Goal: Complete application form: Complete application form

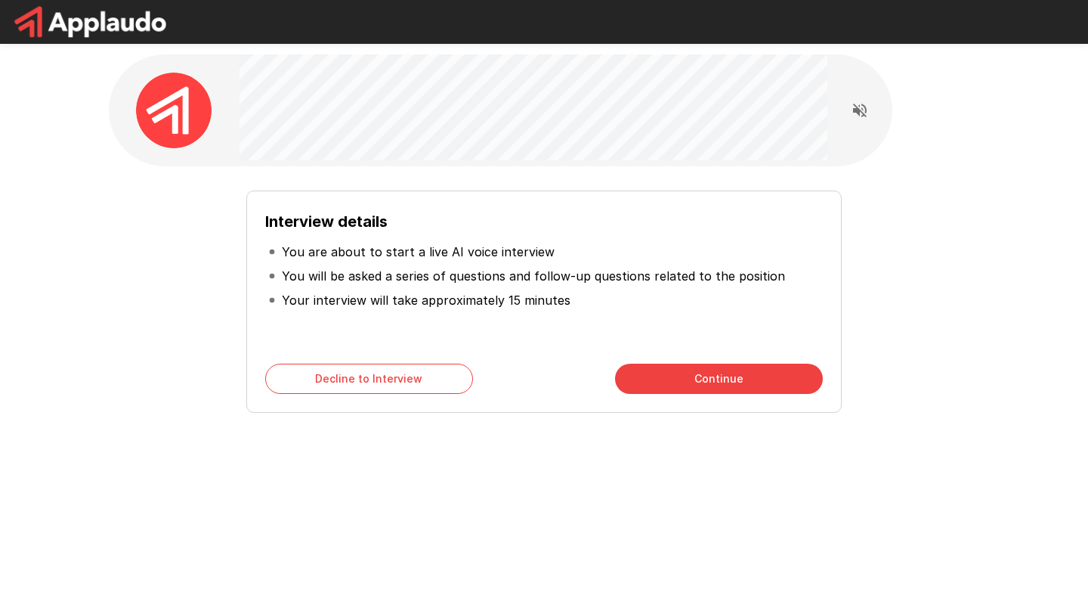
click at [665, 380] on button "Continue" at bounding box center [719, 379] width 208 height 30
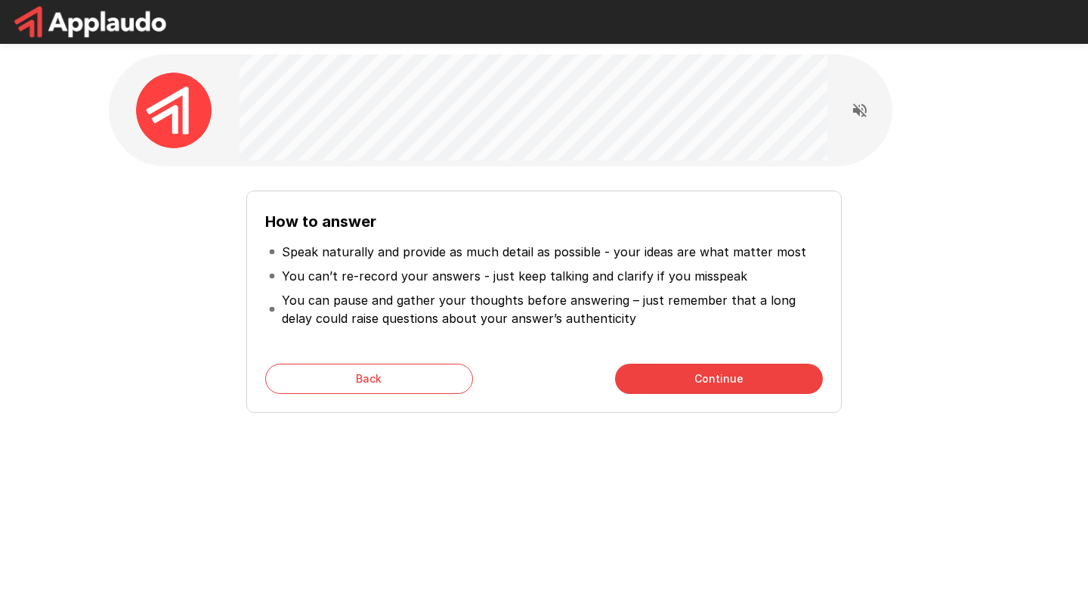
click at [680, 376] on button "Continue" at bounding box center [719, 379] width 208 height 30
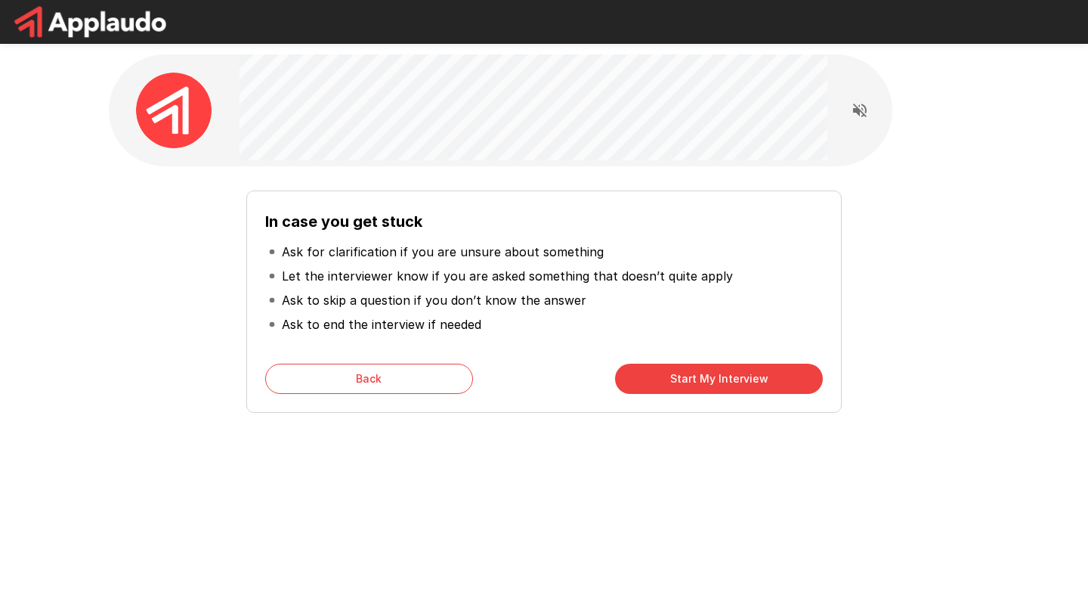
click at [681, 378] on button "Start My Interview" at bounding box center [719, 379] width 208 height 30
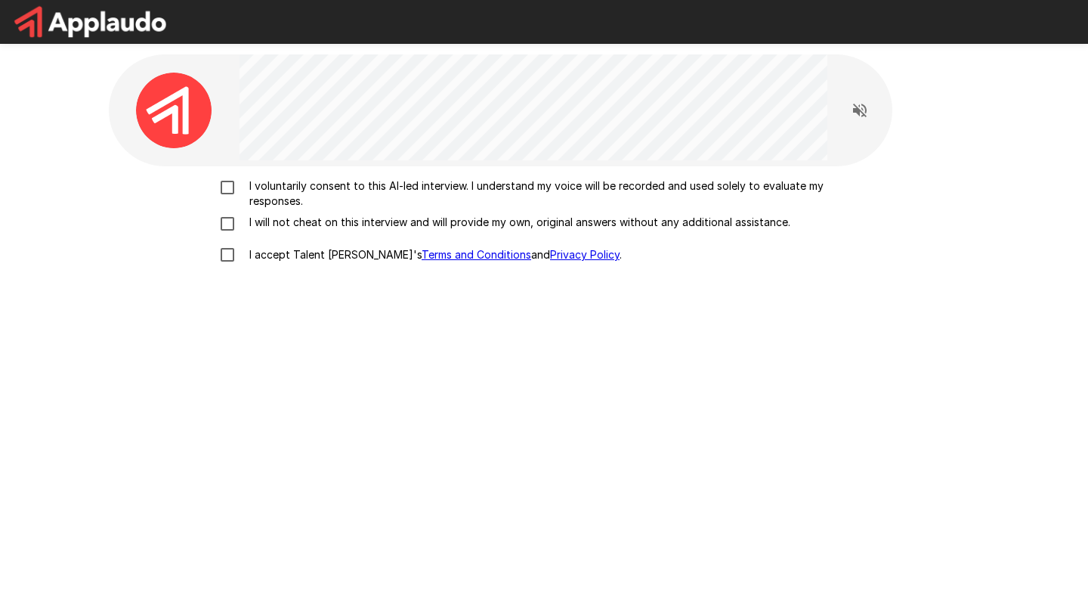
click at [243, 189] on p "I voluntarily consent to this AI-led interview. I understand my voice will be r…" at bounding box center [559, 193] width 633 height 30
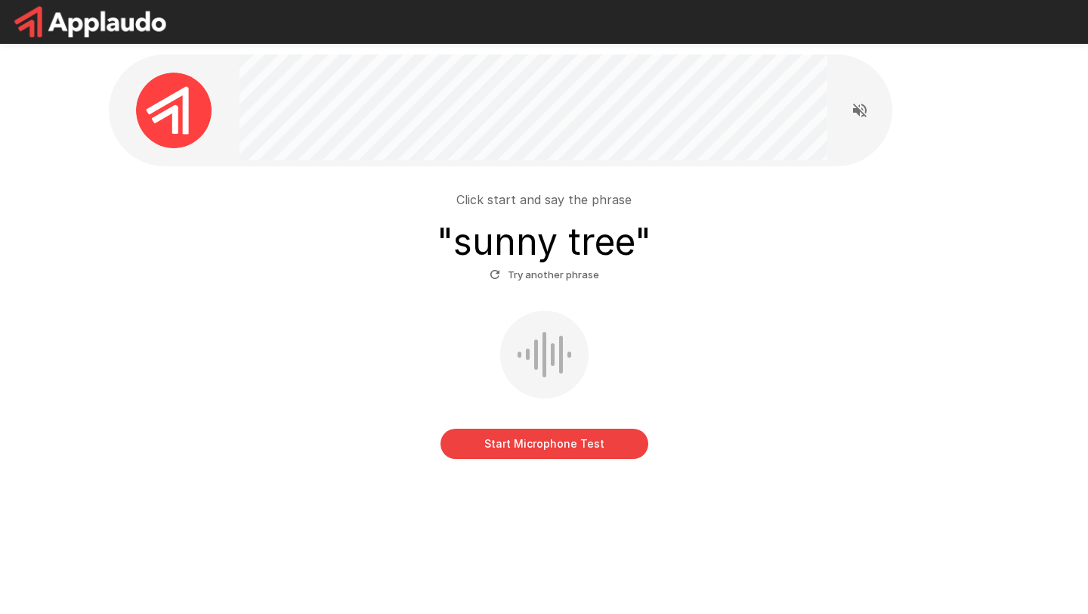
click at [531, 446] on button "Start Microphone Test" at bounding box center [545, 444] width 208 height 30
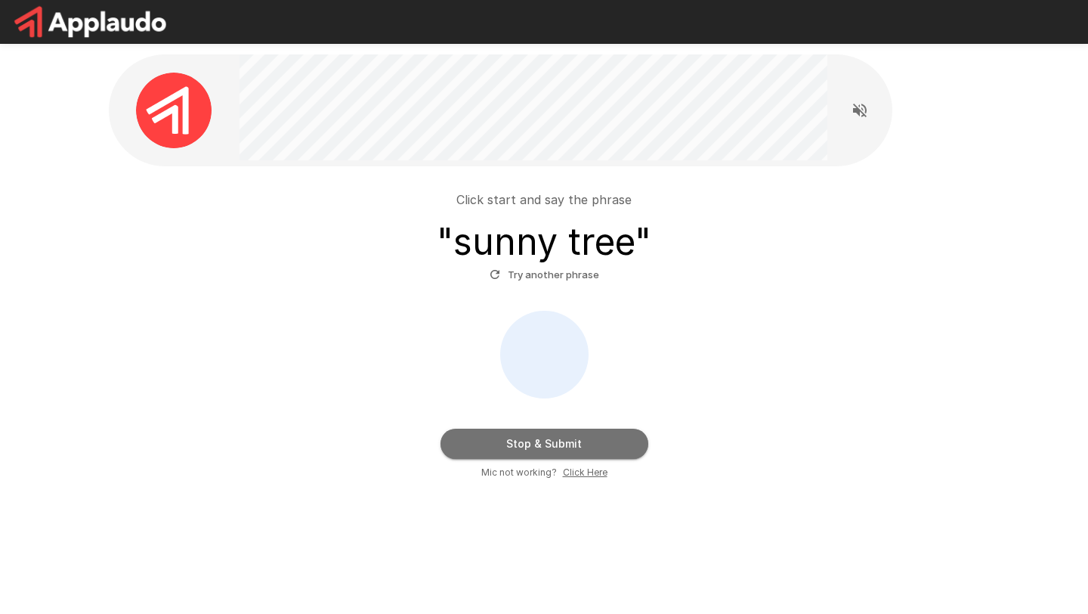
click at [531, 446] on button "Stop & Submit" at bounding box center [545, 444] width 208 height 30
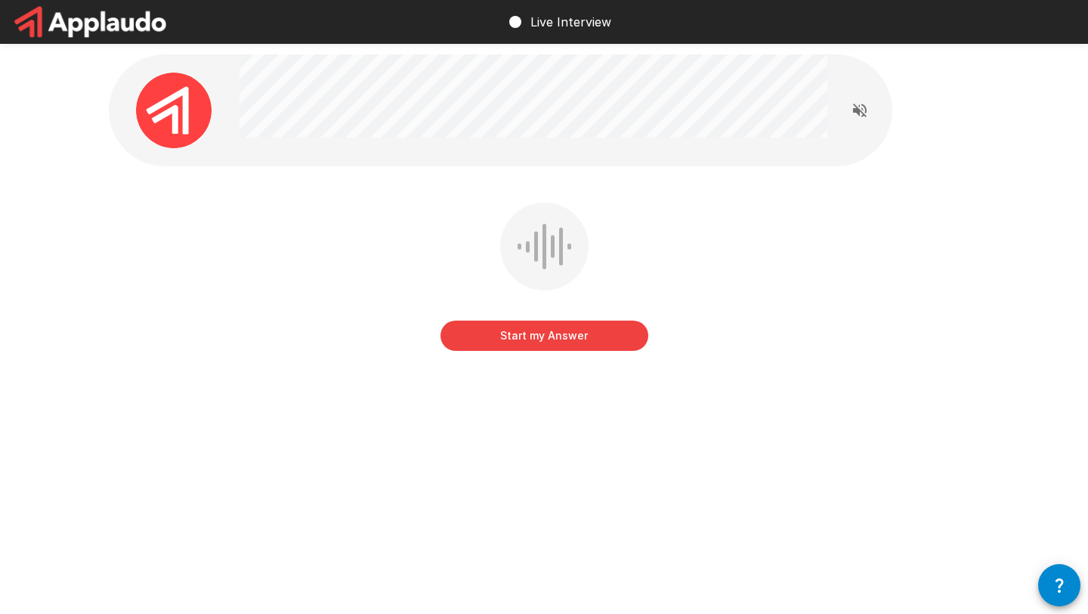
click at [531, 333] on button "Start my Answer" at bounding box center [545, 335] width 208 height 30
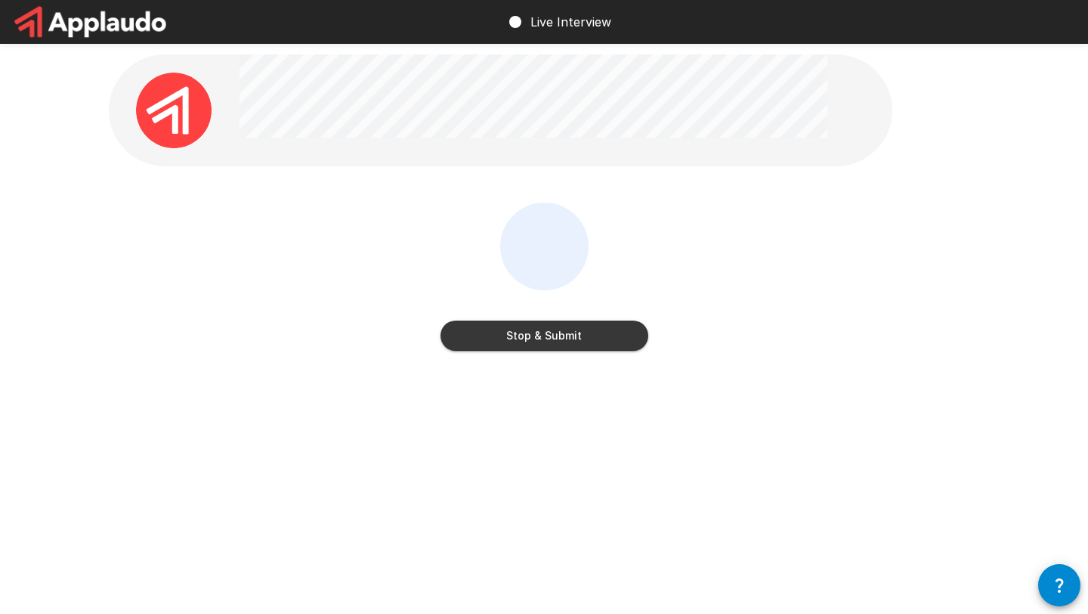
click at [587, 333] on button "Stop & Submit" at bounding box center [545, 335] width 208 height 30
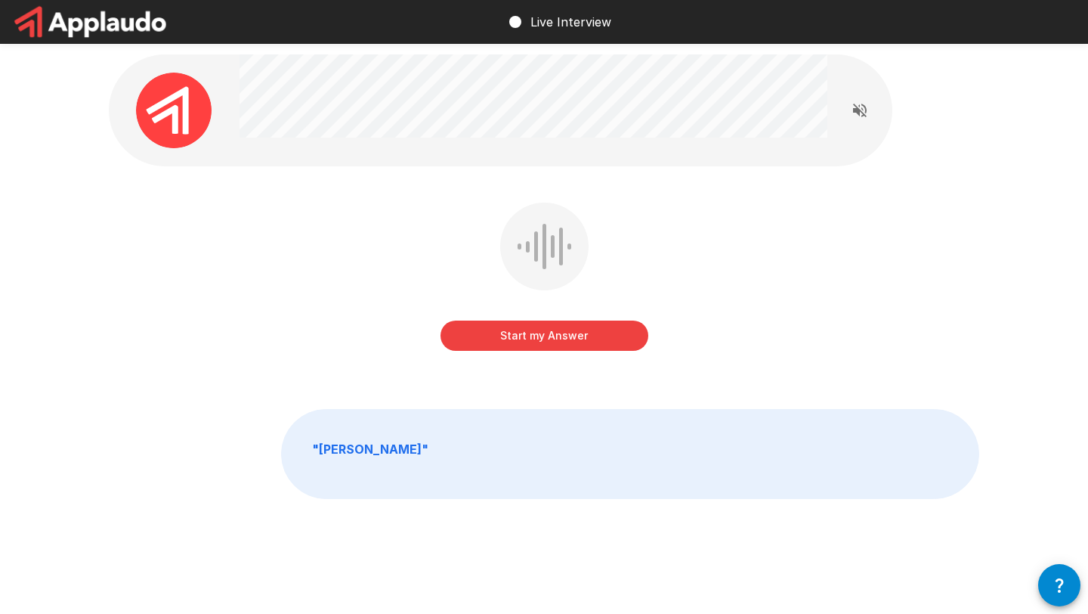
click at [587, 333] on button "Start my Answer" at bounding box center [545, 335] width 208 height 30
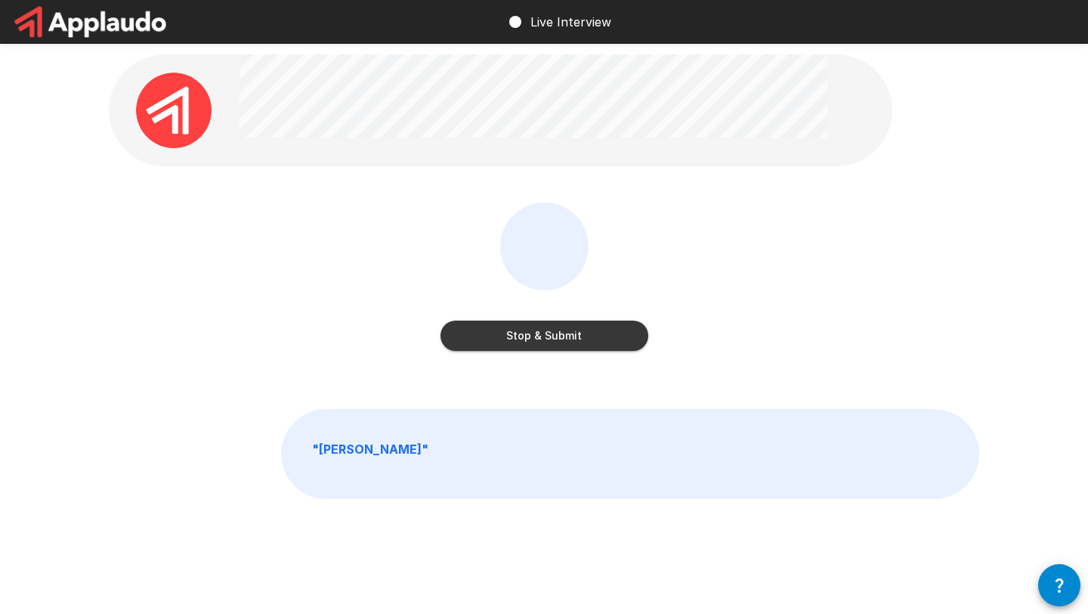
click at [622, 344] on button "Stop & Submit" at bounding box center [545, 335] width 208 height 30
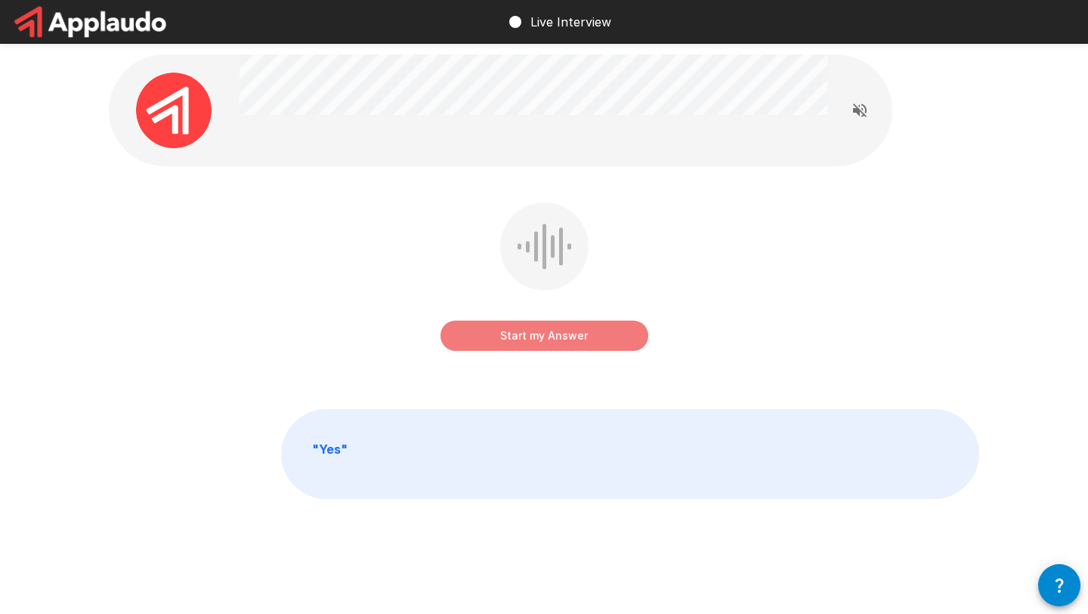
click at [622, 344] on button "Start my Answer" at bounding box center [545, 335] width 208 height 30
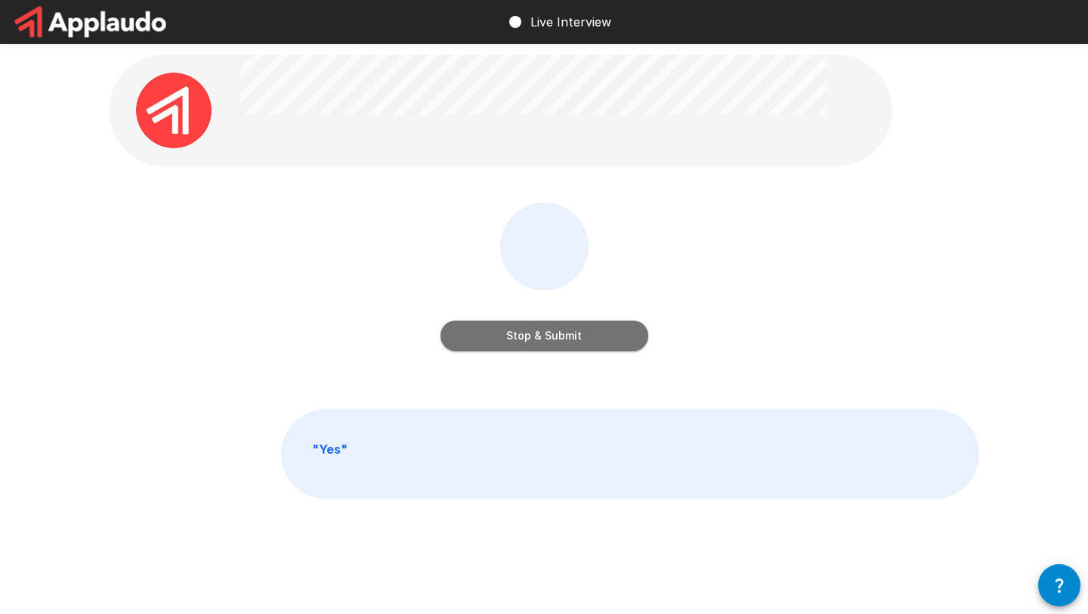
click at [622, 344] on button "Stop & Submit" at bounding box center [545, 335] width 208 height 30
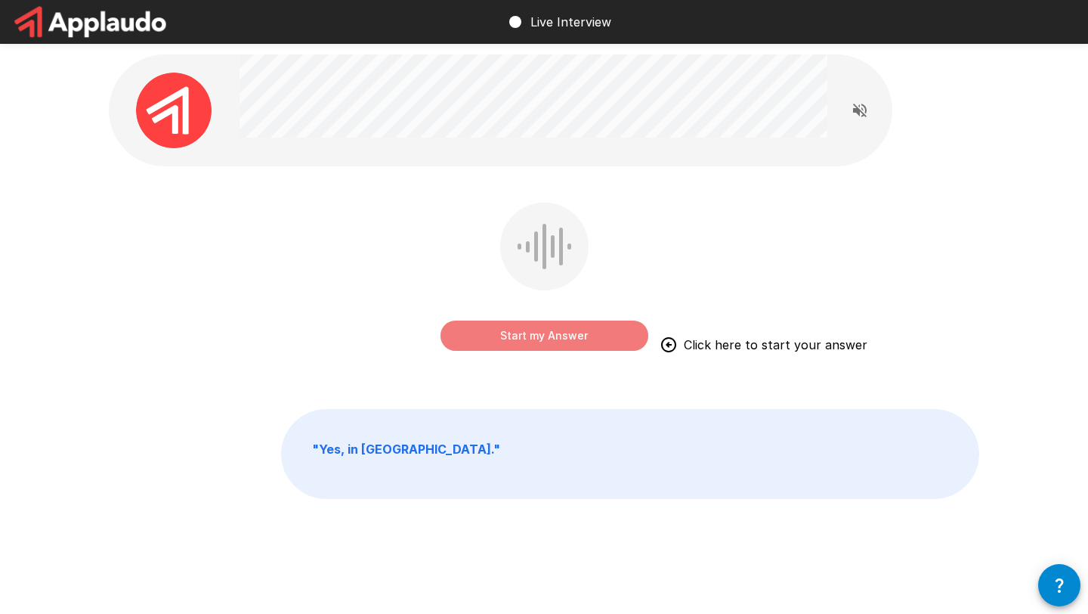
click at [587, 337] on button "Start my Answer" at bounding box center [545, 335] width 208 height 30
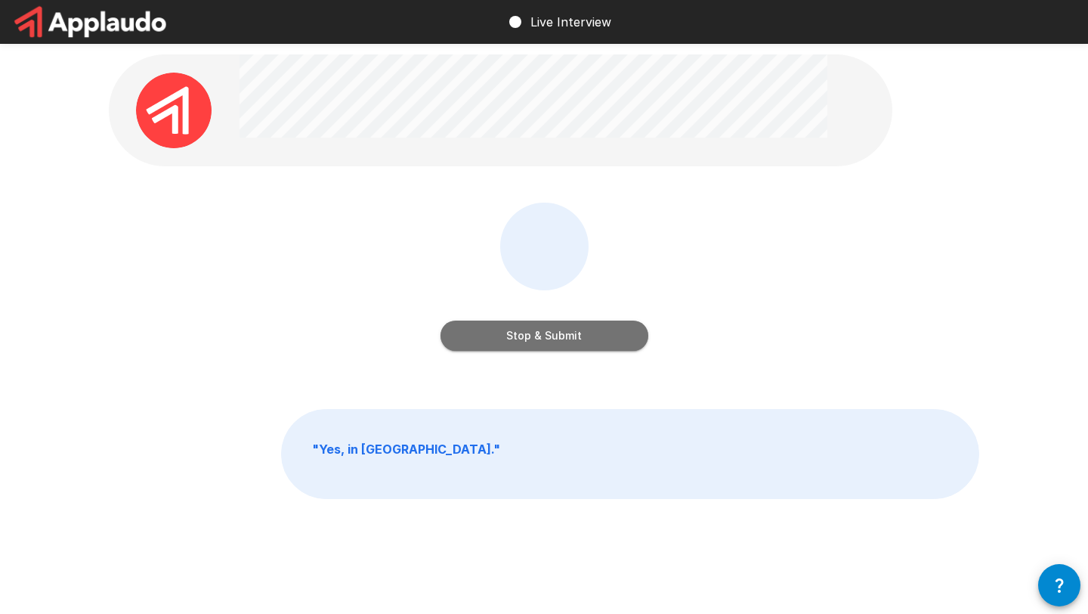
click at [587, 337] on button "Stop & Submit" at bounding box center [545, 335] width 208 height 30
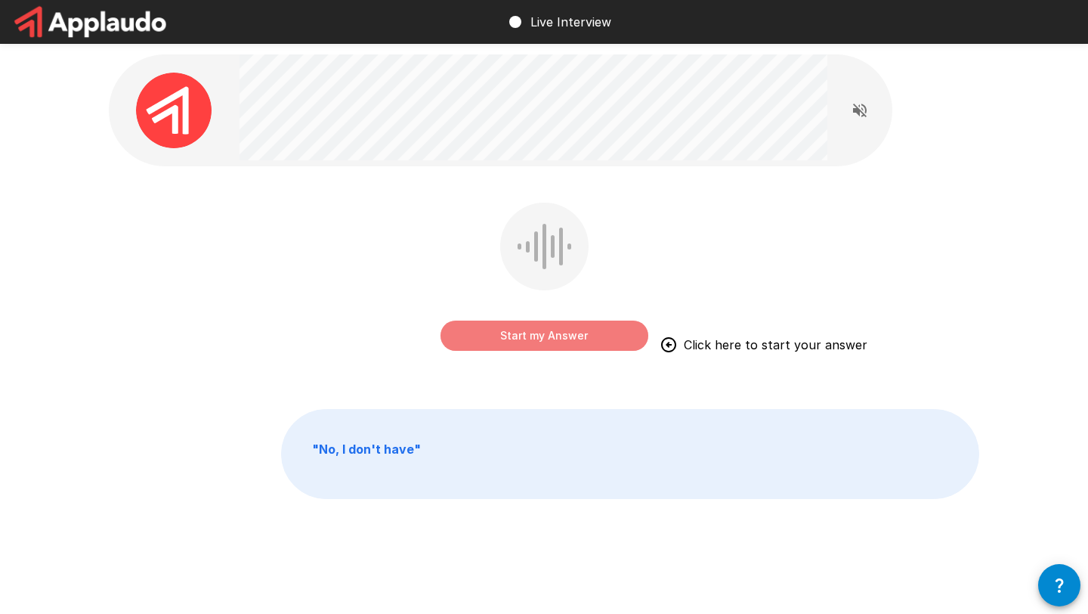
click at [586, 337] on button "Start my Answer" at bounding box center [545, 335] width 208 height 30
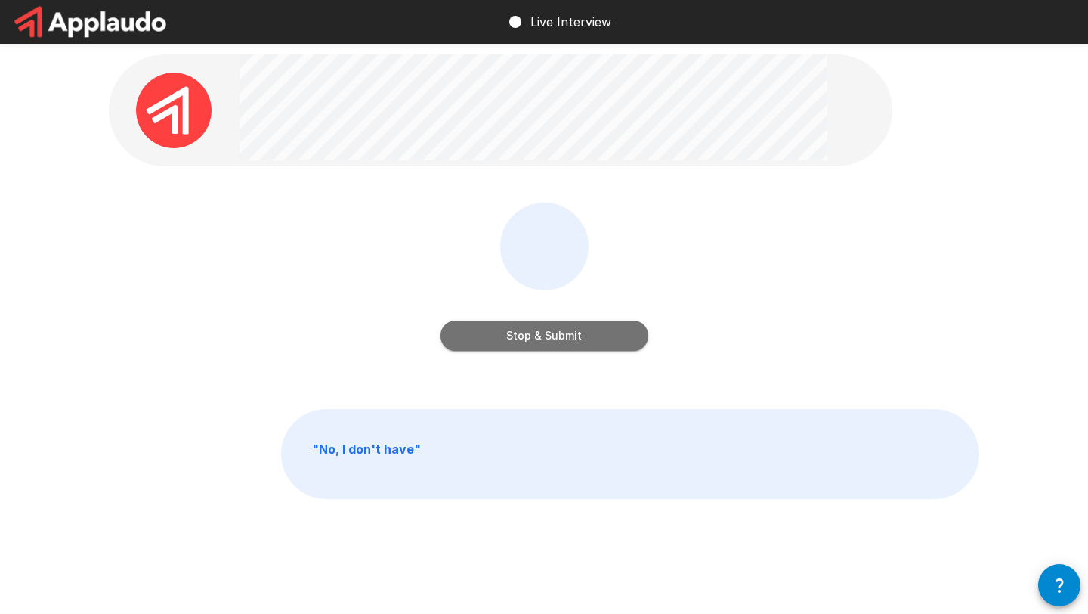
click at [586, 337] on button "Stop & Submit" at bounding box center [545, 335] width 208 height 30
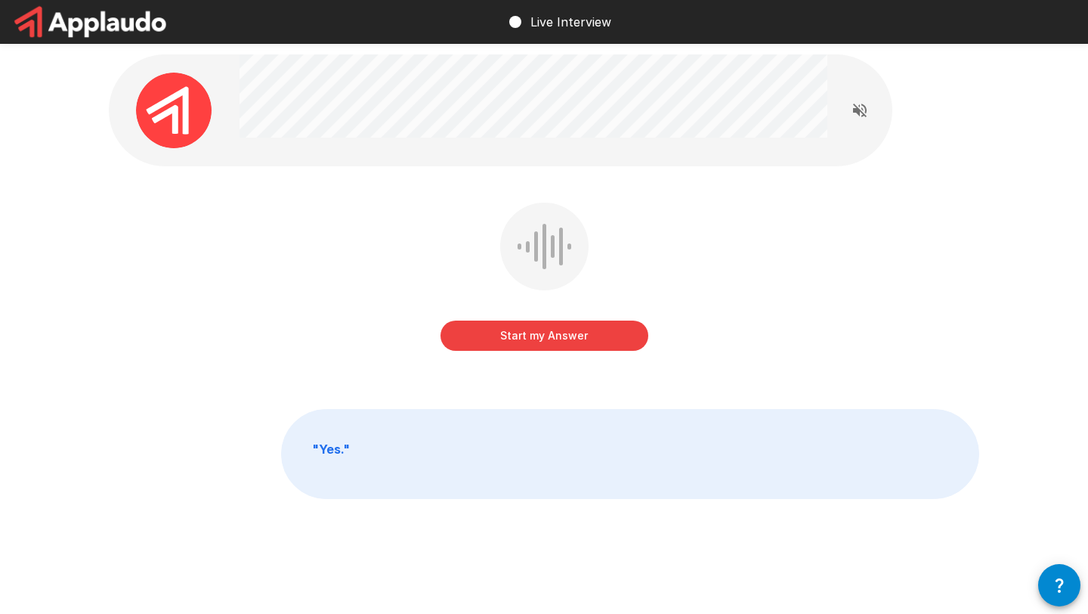
click at [586, 337] on button "Start my Answer" at bounding box center [545, 335] width 208 height 30
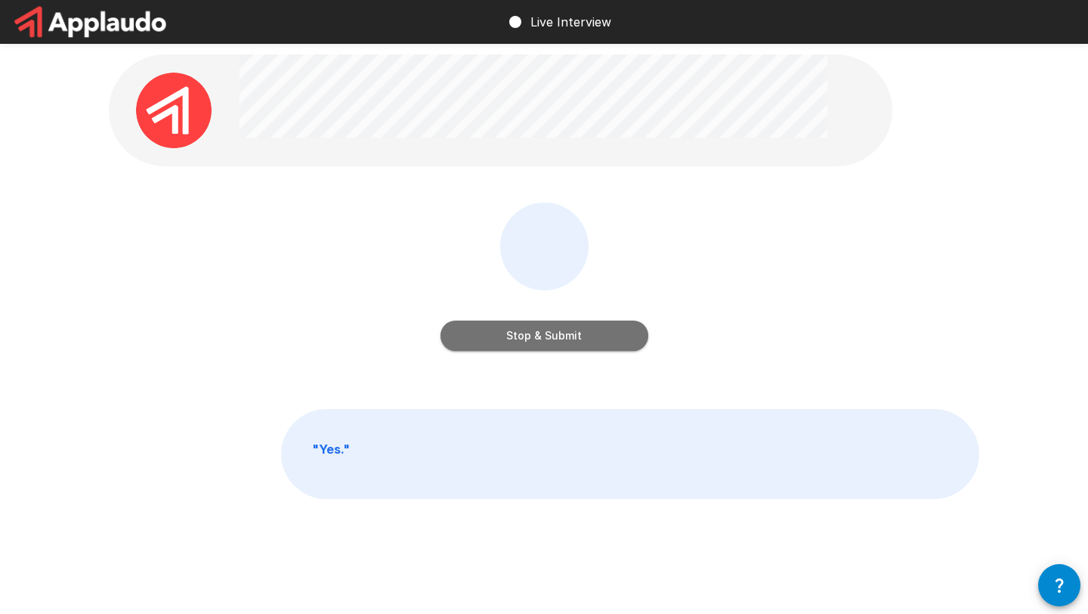
click at [586, 337] on button "Stop & Submit" at bounding box center [545, 335] width 208 height 30
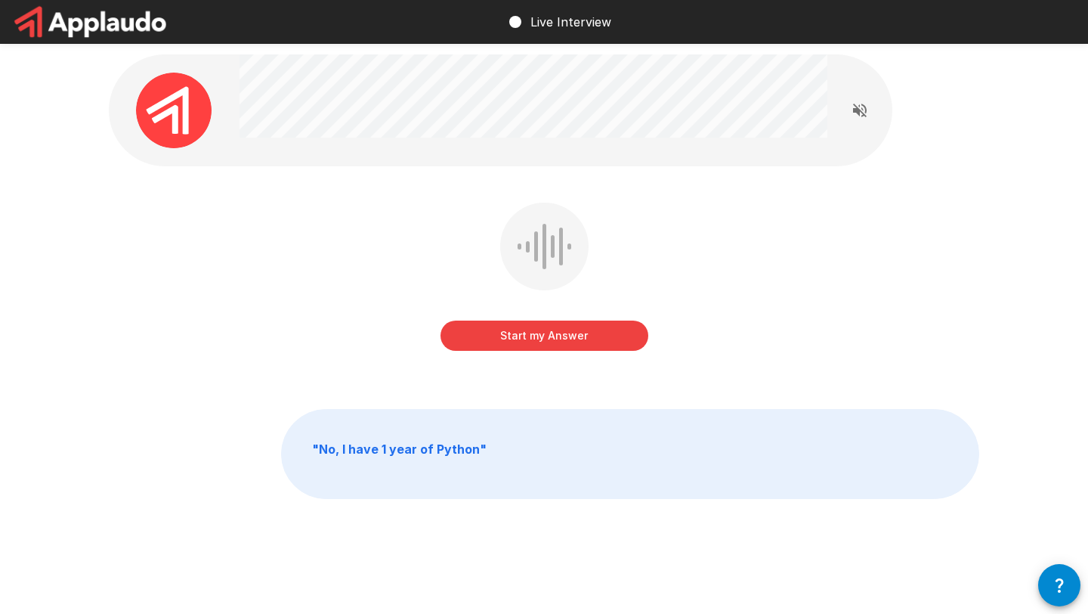
click at [586, 337] on button "Start my Answer" at bounding box center [545, 335] width 208 height 30
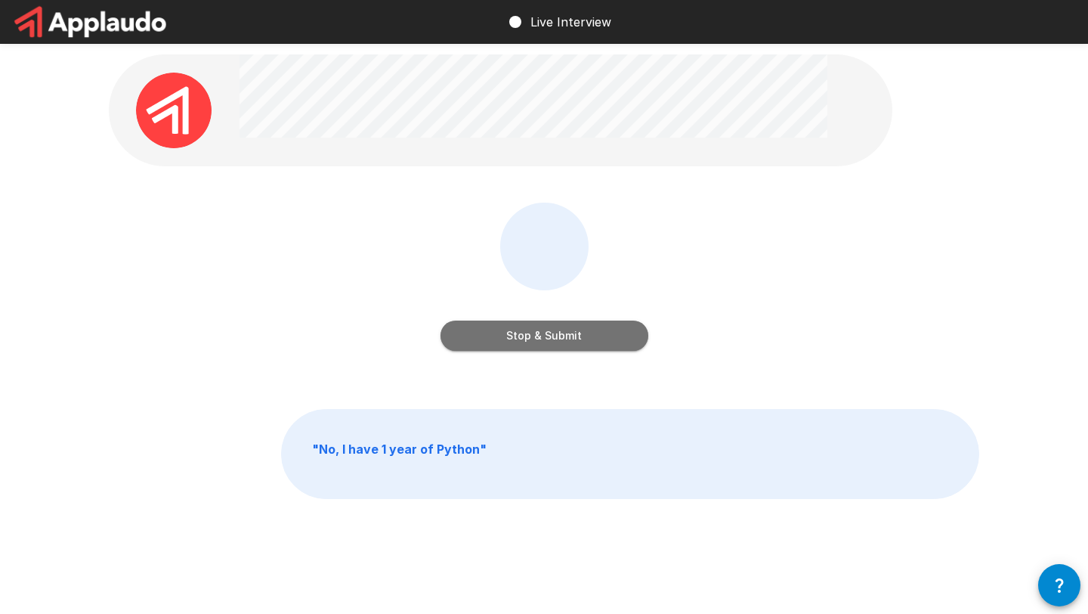
click at [471, 325] on button "Stop & Submit" at bounding box center [545, 335] width 208 height 30
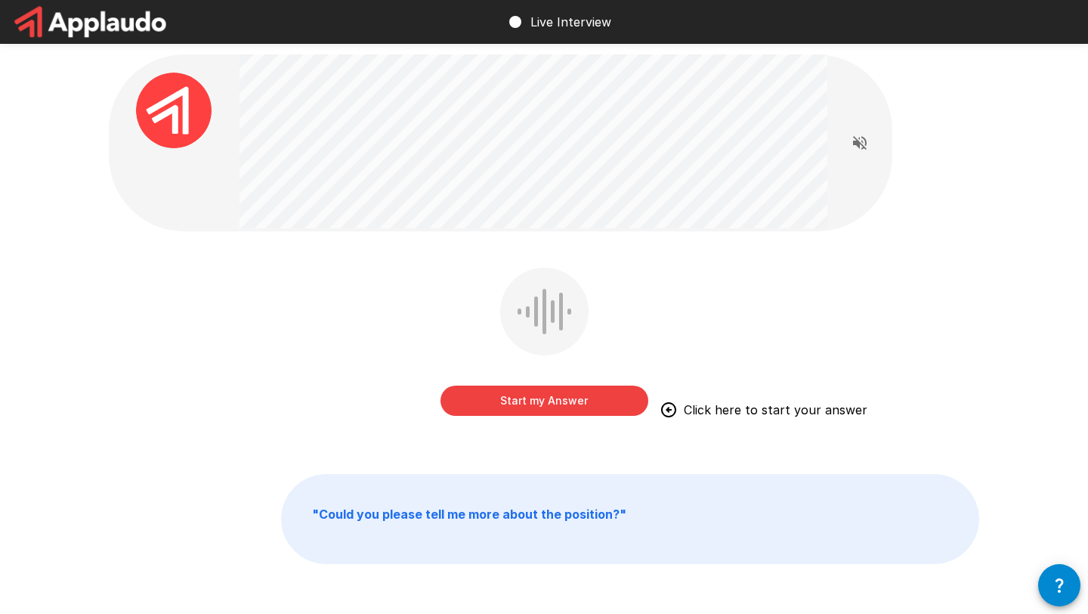
click at [500, 404] on button "Start my Answer" at bounding box center [545, 400] width 208 height 30
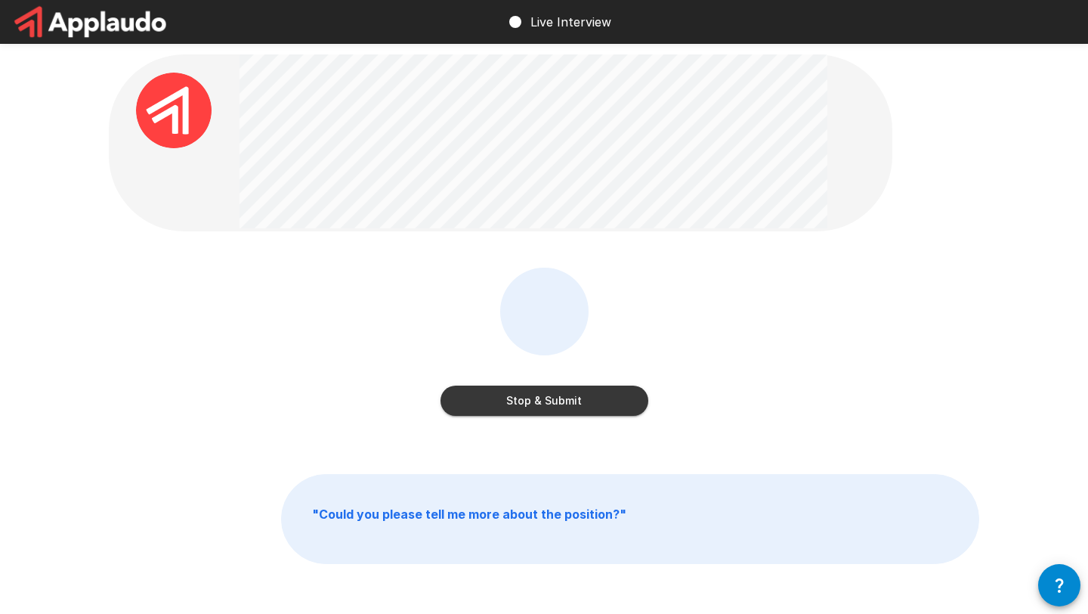
click at [499, 395] on button "Stop & Submit" at bounding box center [545, 400] width 208 height 30
